Goal: Information Seeking & Learning: Compare options

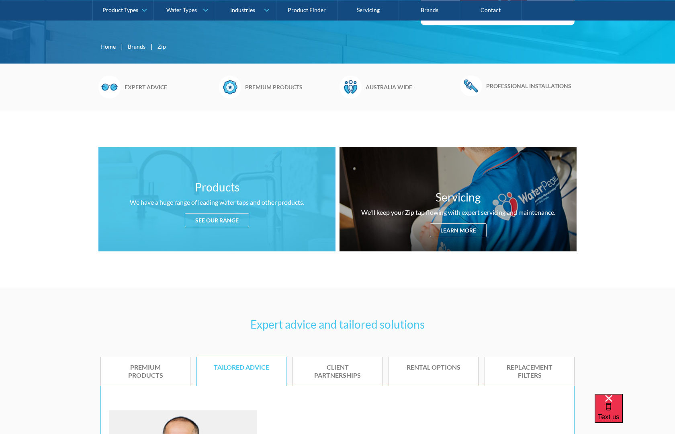
click at [214, 223] on div "See our range" at bounding box center [217, 220] width 64 height 14
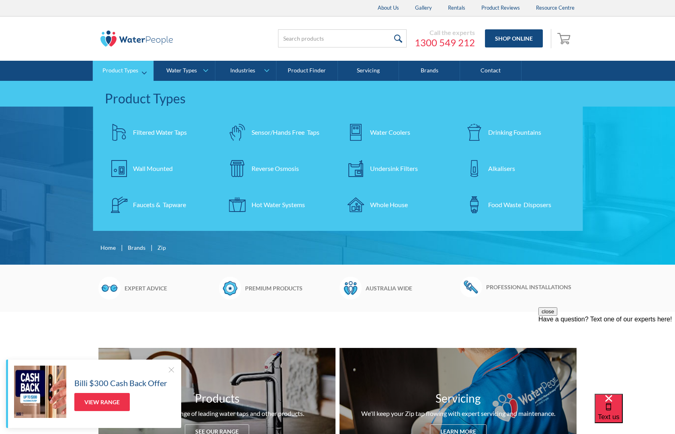
click at [144, 167] on div "Wall Mounted" at bounding box center [153, 169] width 40 height 10
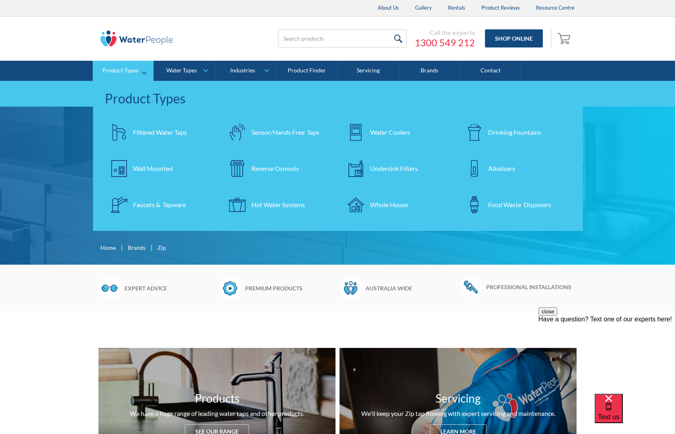
click at [154, 133] on div "Filtered Water Taps" at bounding box center [160, 132] width 54 height 10
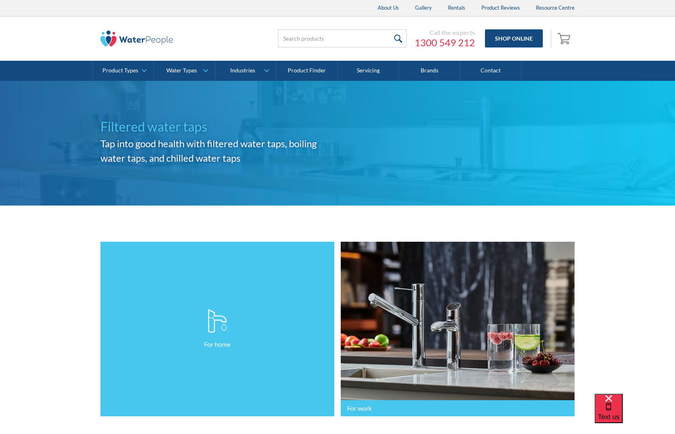
scroll to position [121, 0]
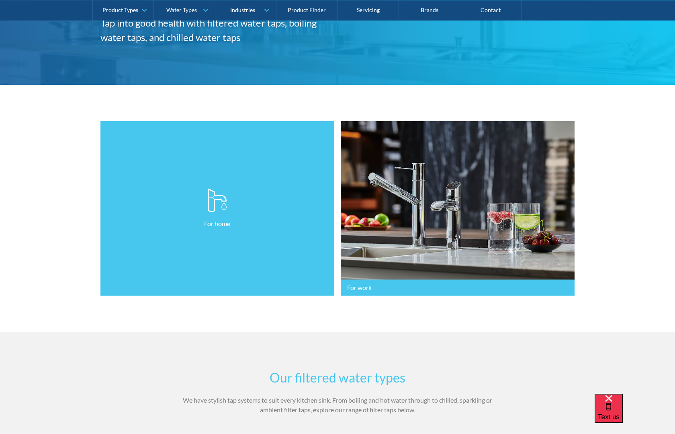
click at [217, 202] on img at bounding box center [217, 200] width 19 height 24
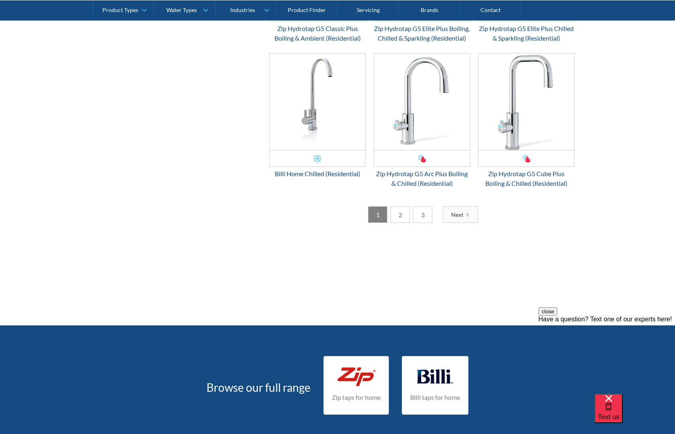
scroll to position [1246, 0]
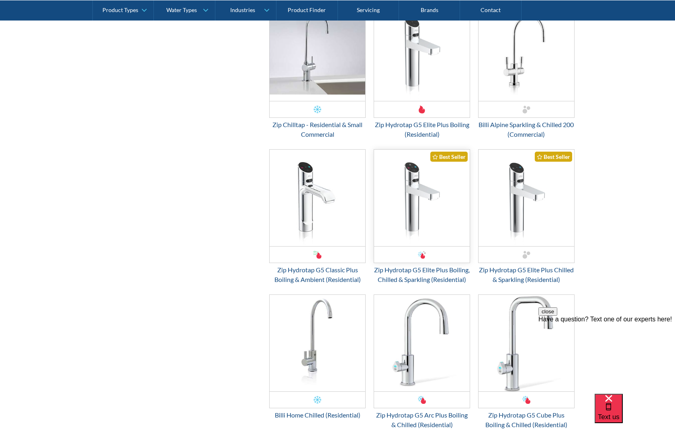
click at [443, 164] on img "Email Form 3" at bounding box center [422, 198] width 96 height 96
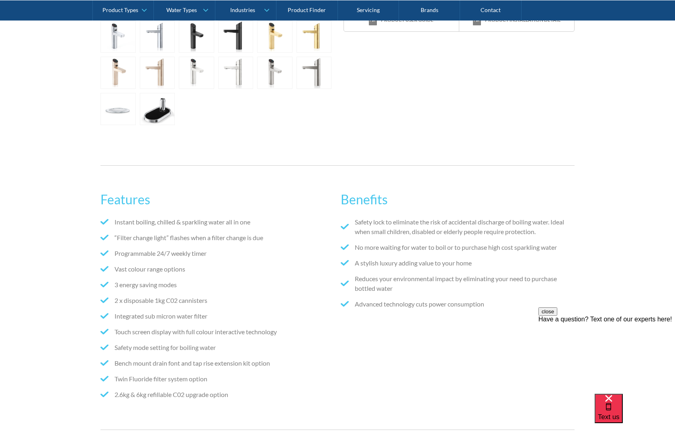
scroll to position [121, 0]
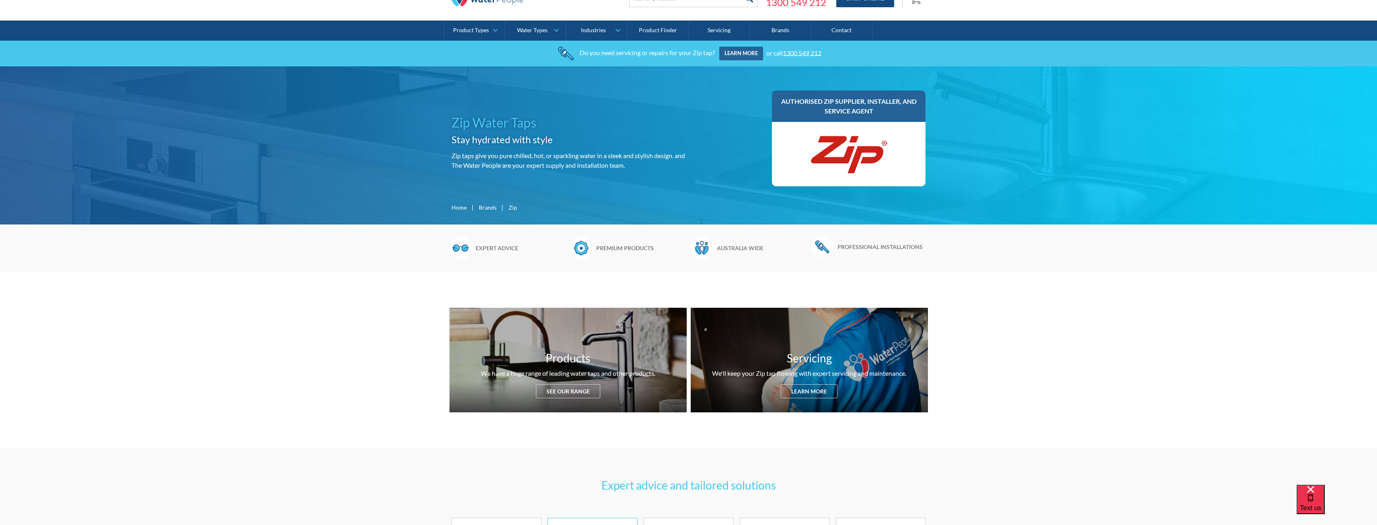
scroll to position [80, 0]
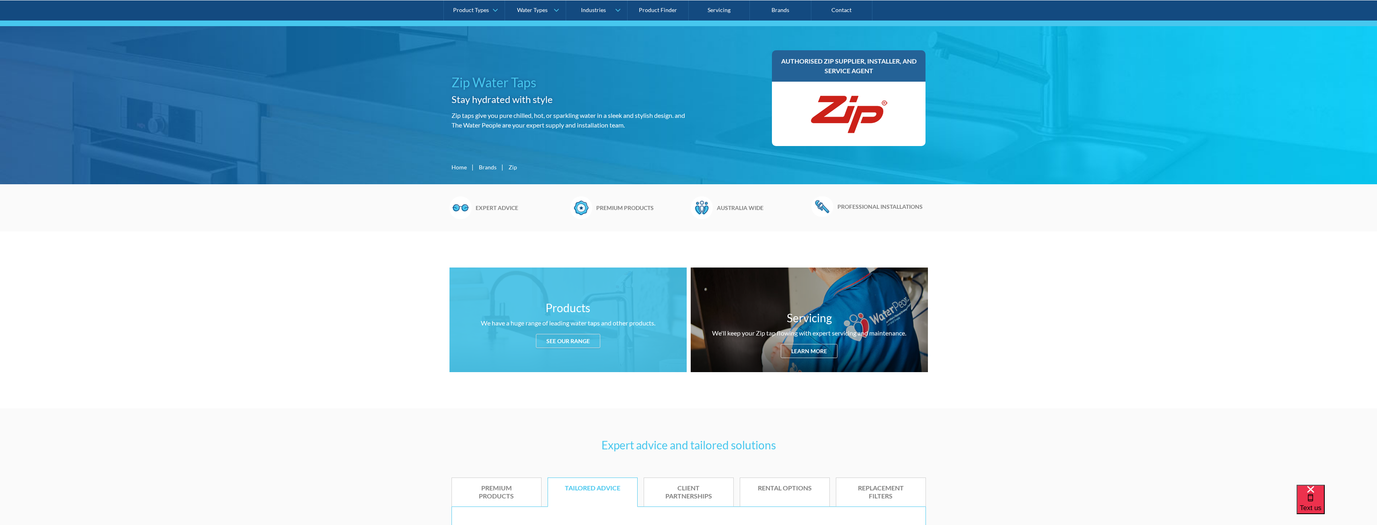
click at [566, 345] on div "See our range" at bounding box center [568, 341] width 64 height 14
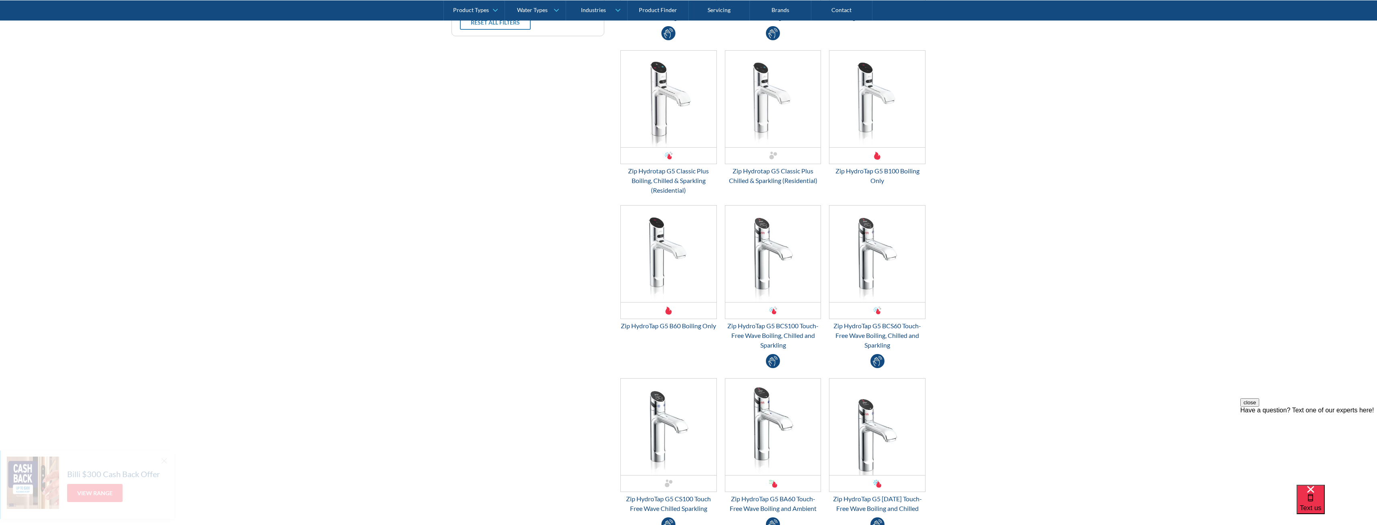
scroll to position [984, 0]
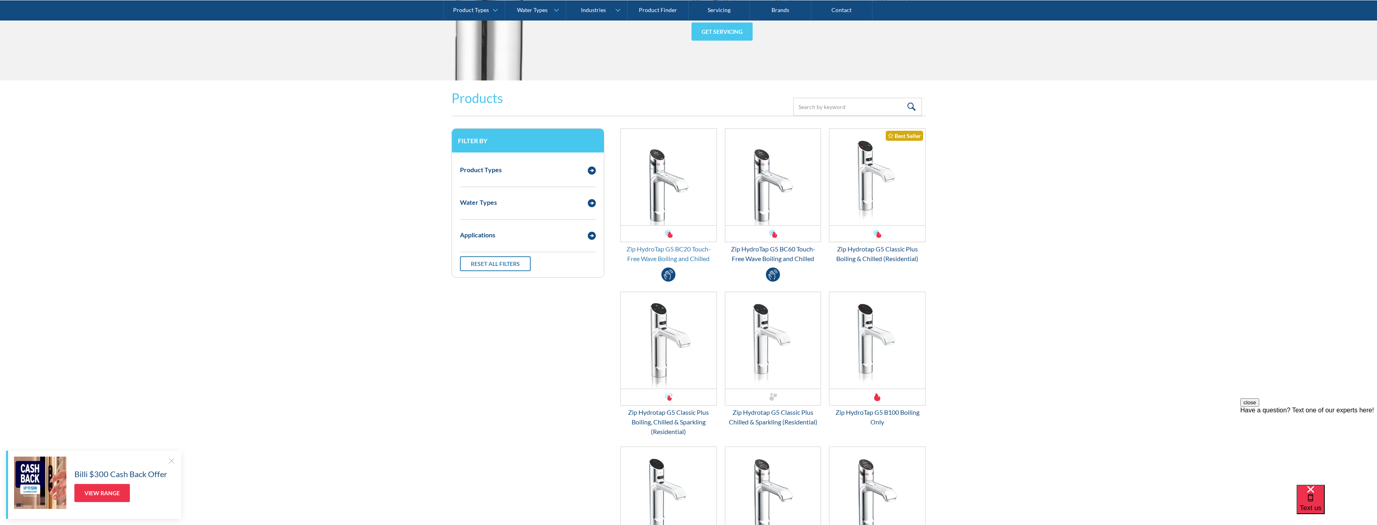
click at [666, 251] on div "Zip HydroTap G5 BC20 Touch-Free Wave Boiling and Chilled" at bounding box center [668, 253] width 96 height 19
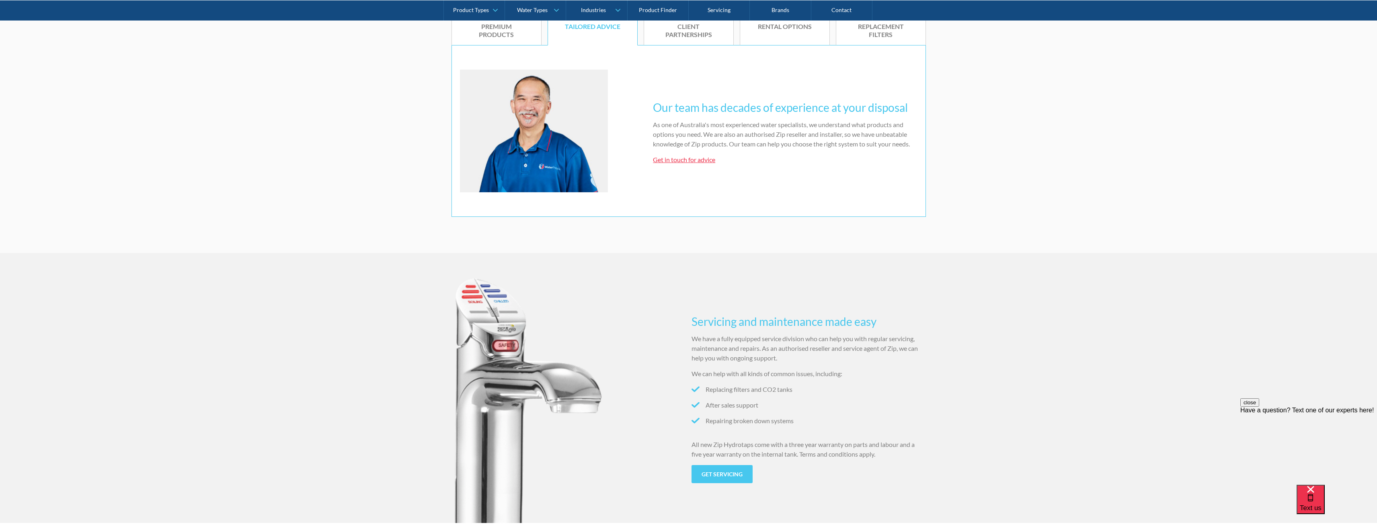
scroll to position [300, 0]
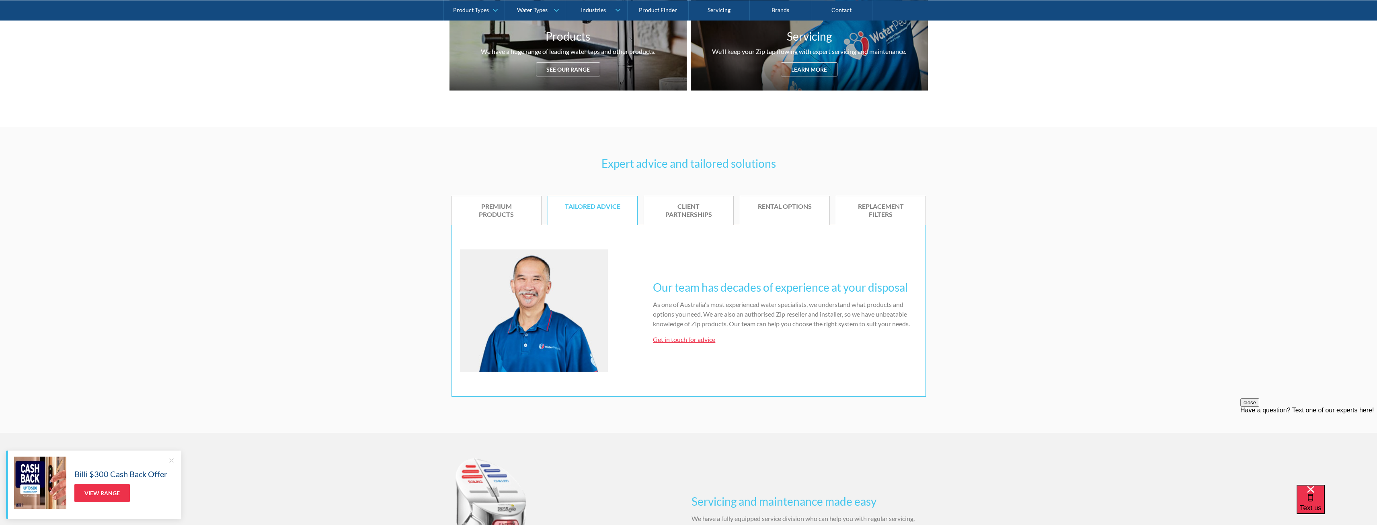
scroll to position [121, 0]
